Goal: Information Seeking & Learning: Learn about a topic

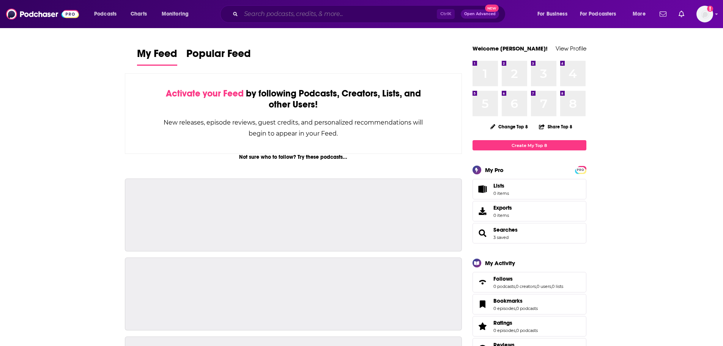
click at [332, 16] on input "Search podcasts, credits, & more..." at bounding box center [339, 14] width 196 height 12
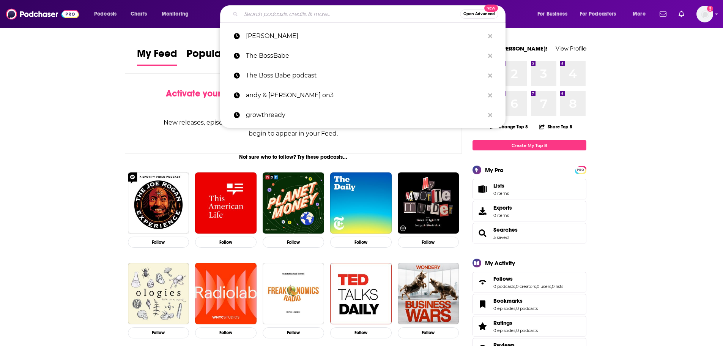
click at [342, 11] on input "Search podcasts, credits, & more..." at bounding box center [350, 14] width 219 height 12
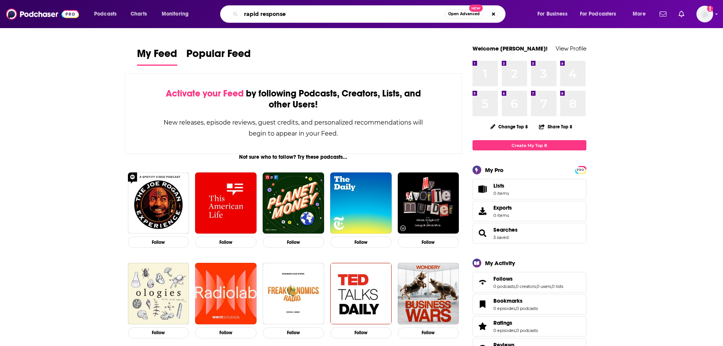
type input "rapid response"
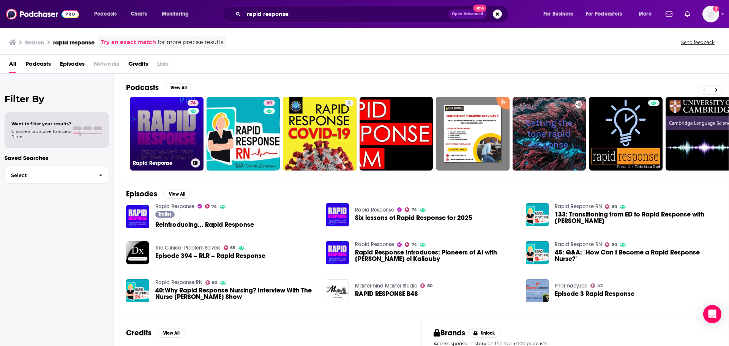
click at [182, 136] on link "74 Rapid Response" at bounding box center [167, 134] width 74 height 74
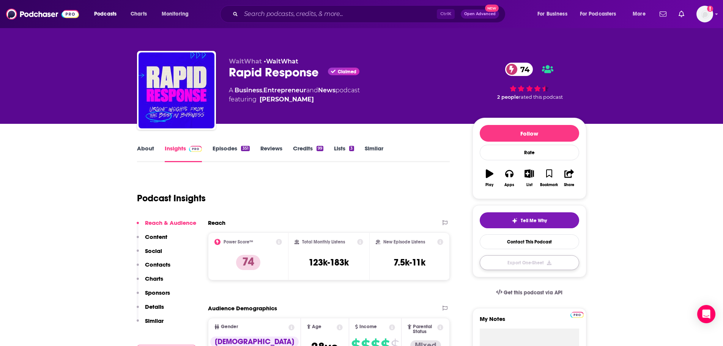
click at [542, 260] on button "Export One-Sheet" at bounding box center [530, 262] width 100 height 15
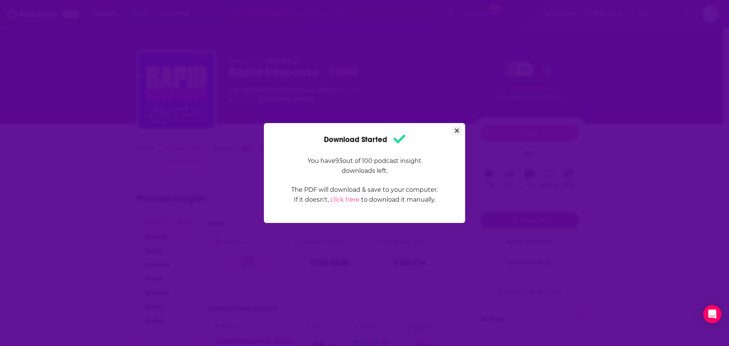
click at [459, 128] on icon "Close" at bounding box center [457, 131] width 4 height 6
